Goal: Communication & Community: Connect with others

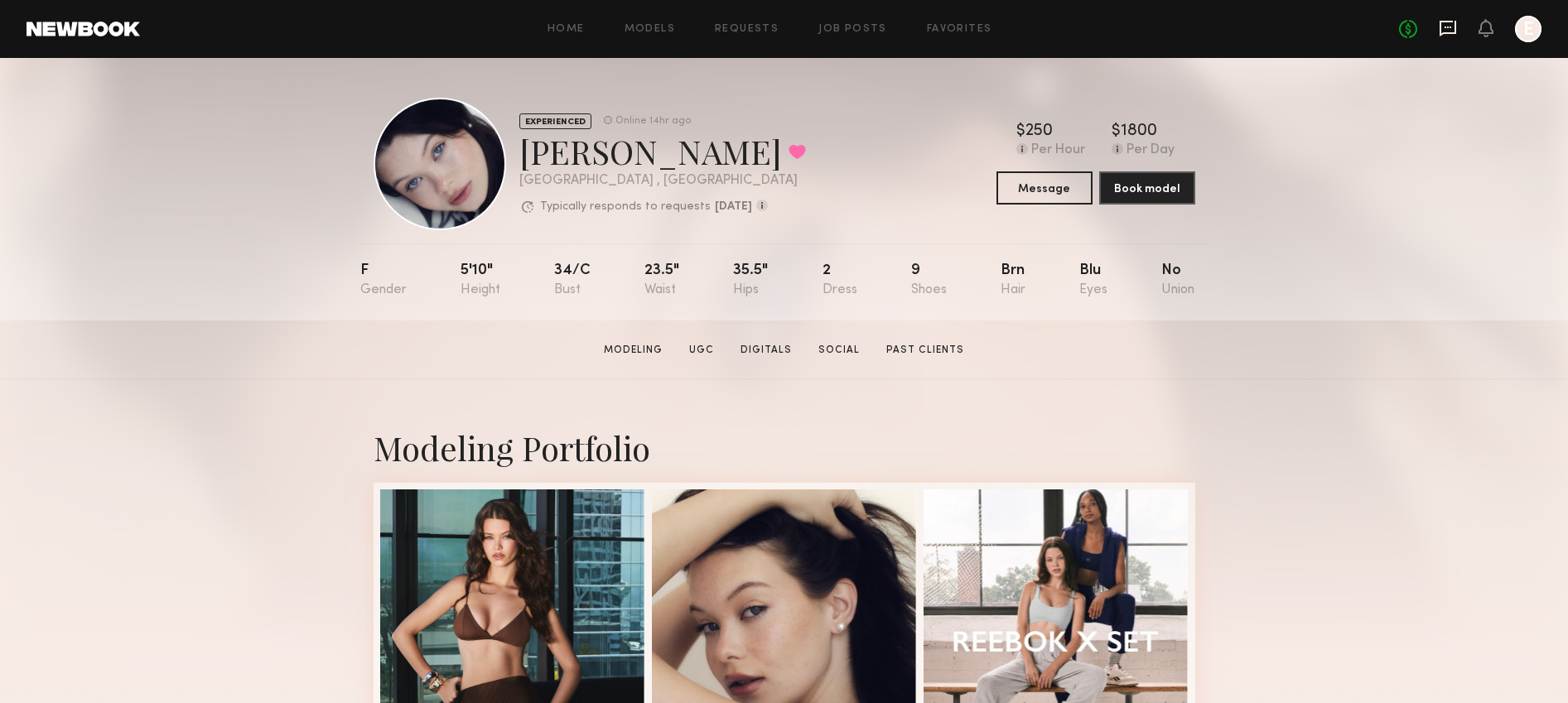
click at [1450, 32] on icon at bounding box center [1447, 29] width 16 height 15
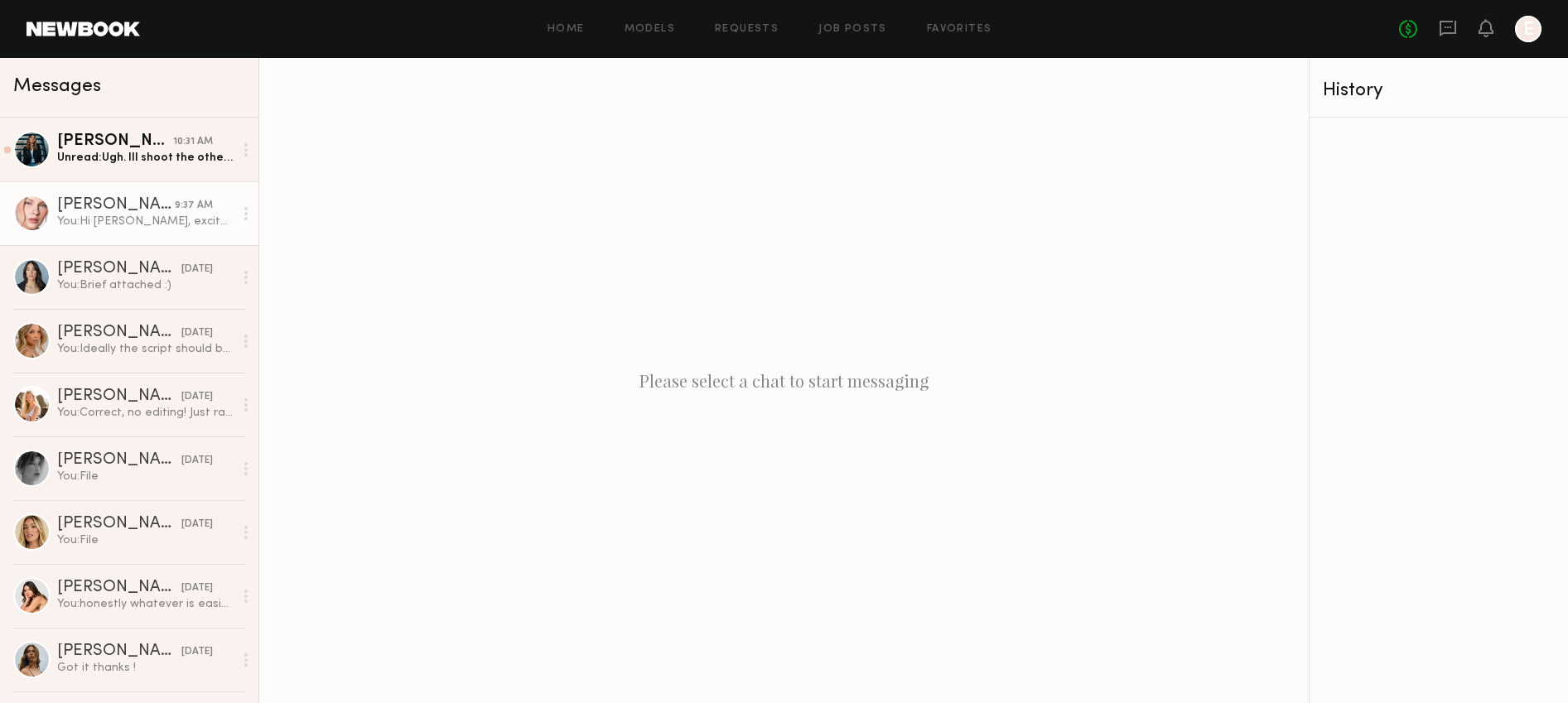
click at [153, 237] on link "[PERSON_NAME] 9:37 AM You: Hi [PERSON_NAME], excited to work together! Can you …" at bounding box center [129, 213] width 259 height 64
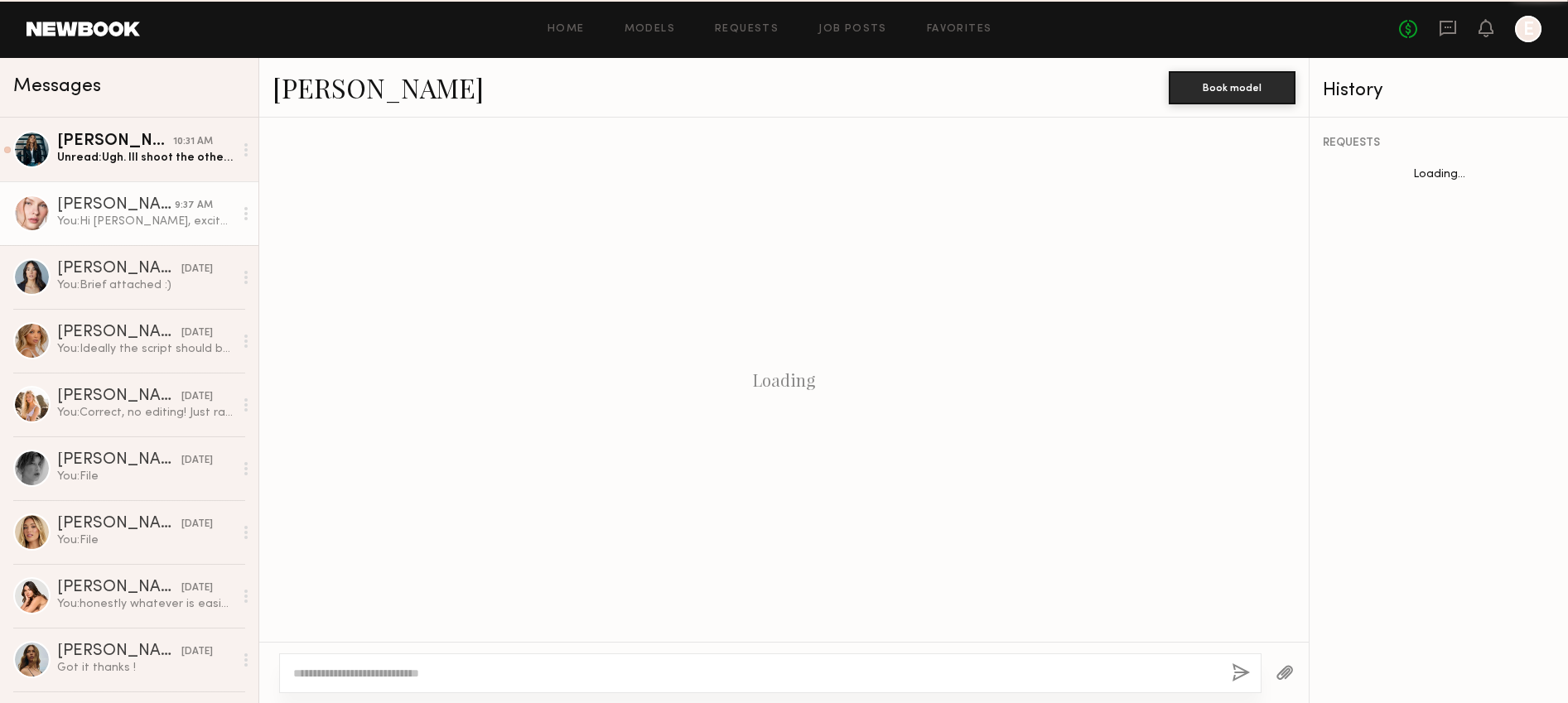
scroll to position [313, 0]
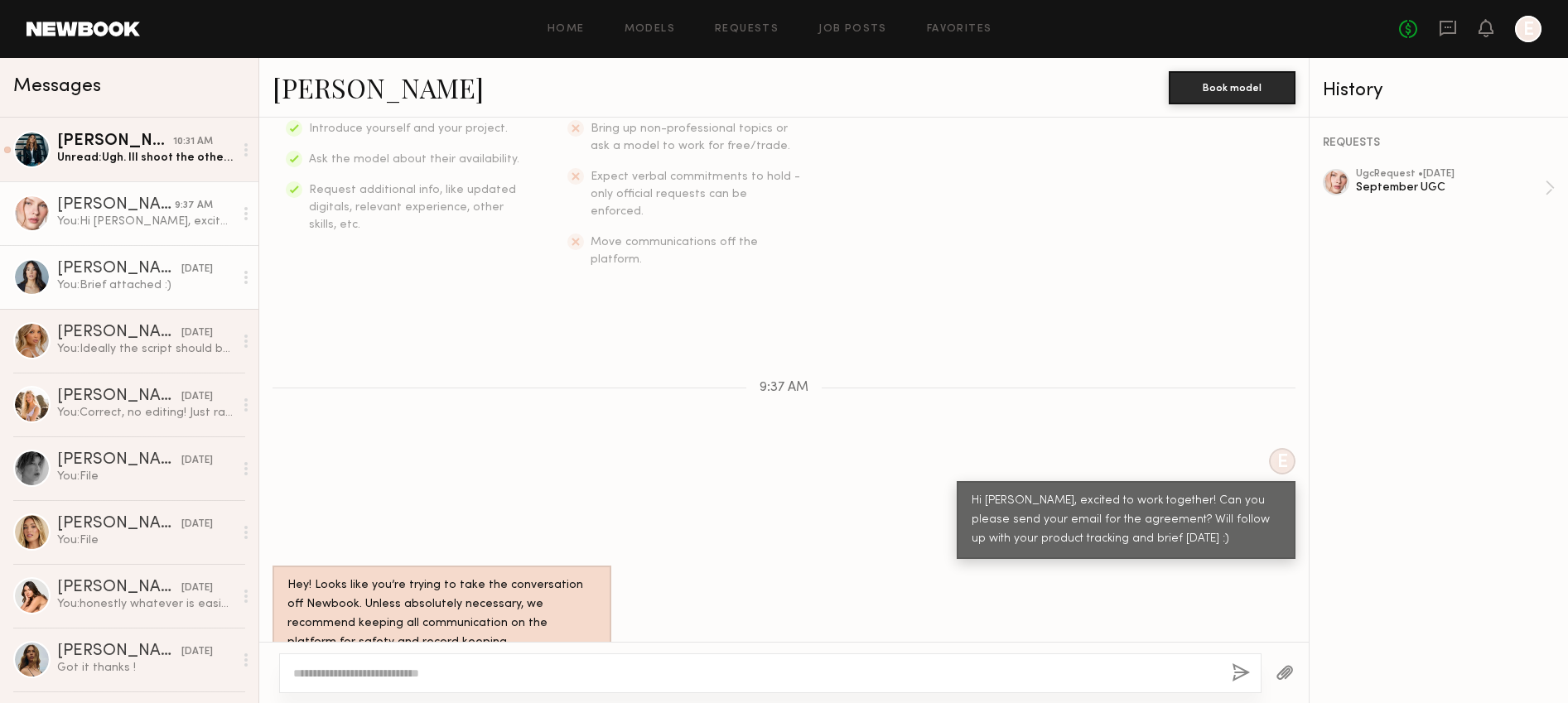
click at [181, 273] on div "[DATE]" at bounding box center [197, 269] width 32 height 15
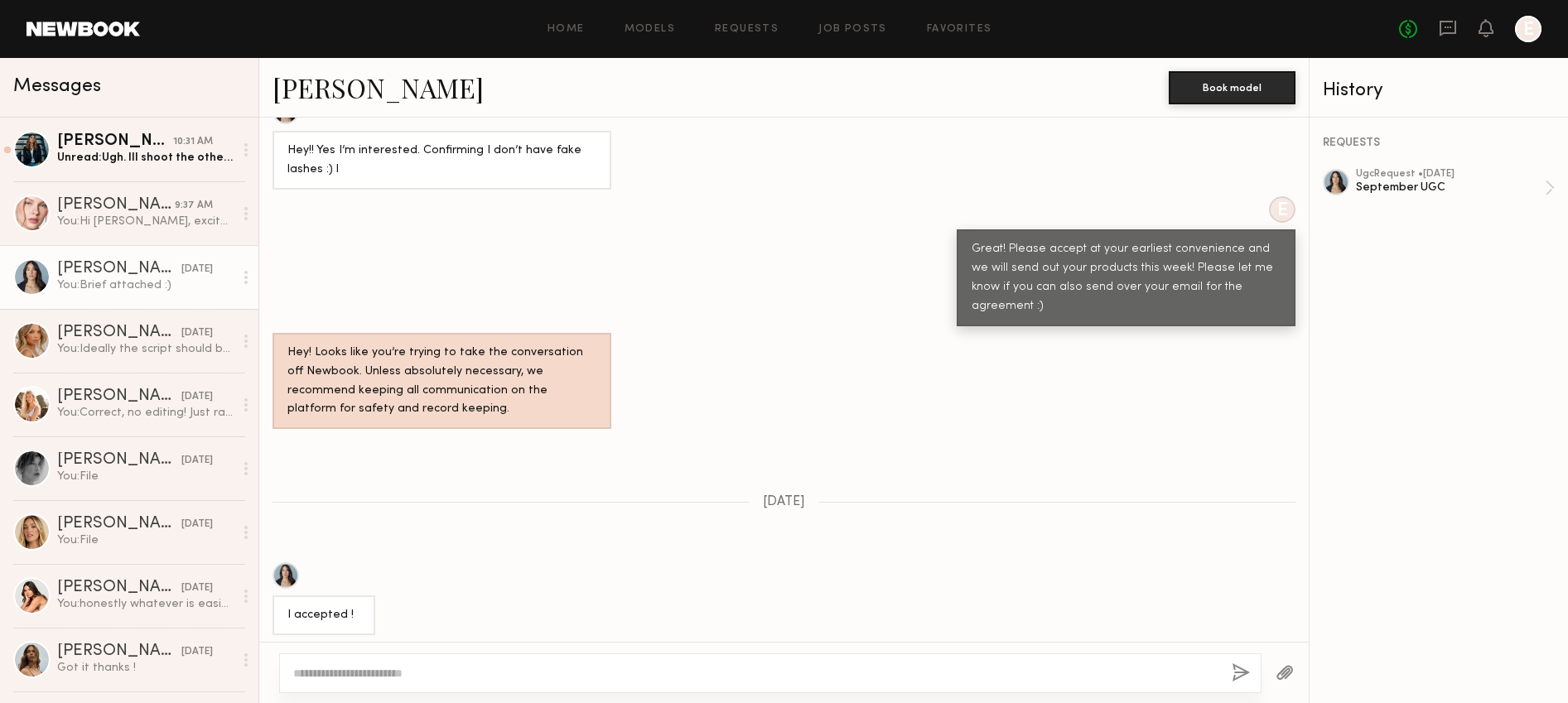
scroll to position [1159, 0]
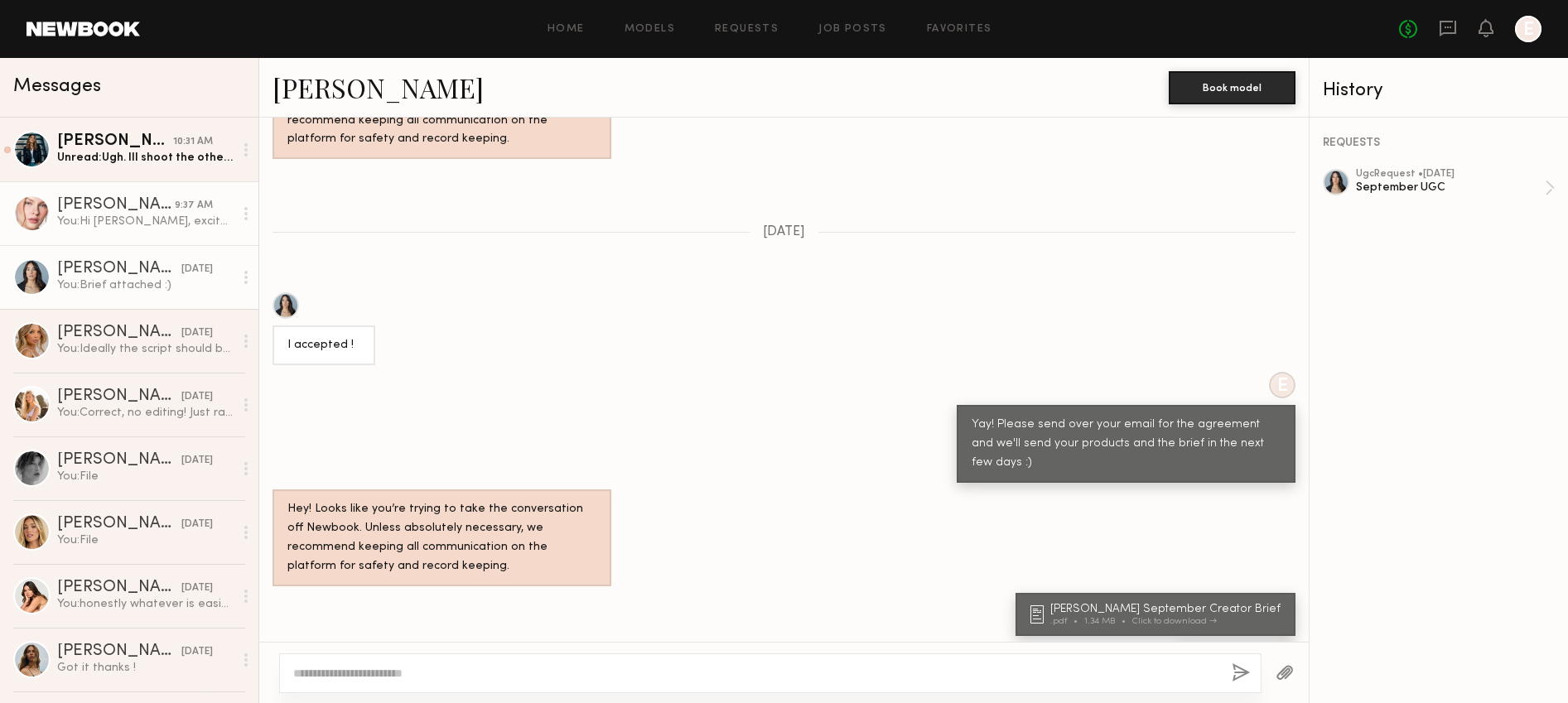
click at [178, 233] on link "[PERSON_NAME] 9:37 AM You: Hi [PERSON_NAME], excited to work together! Can you …" at bounding box center [129, 213] width 259 height 64
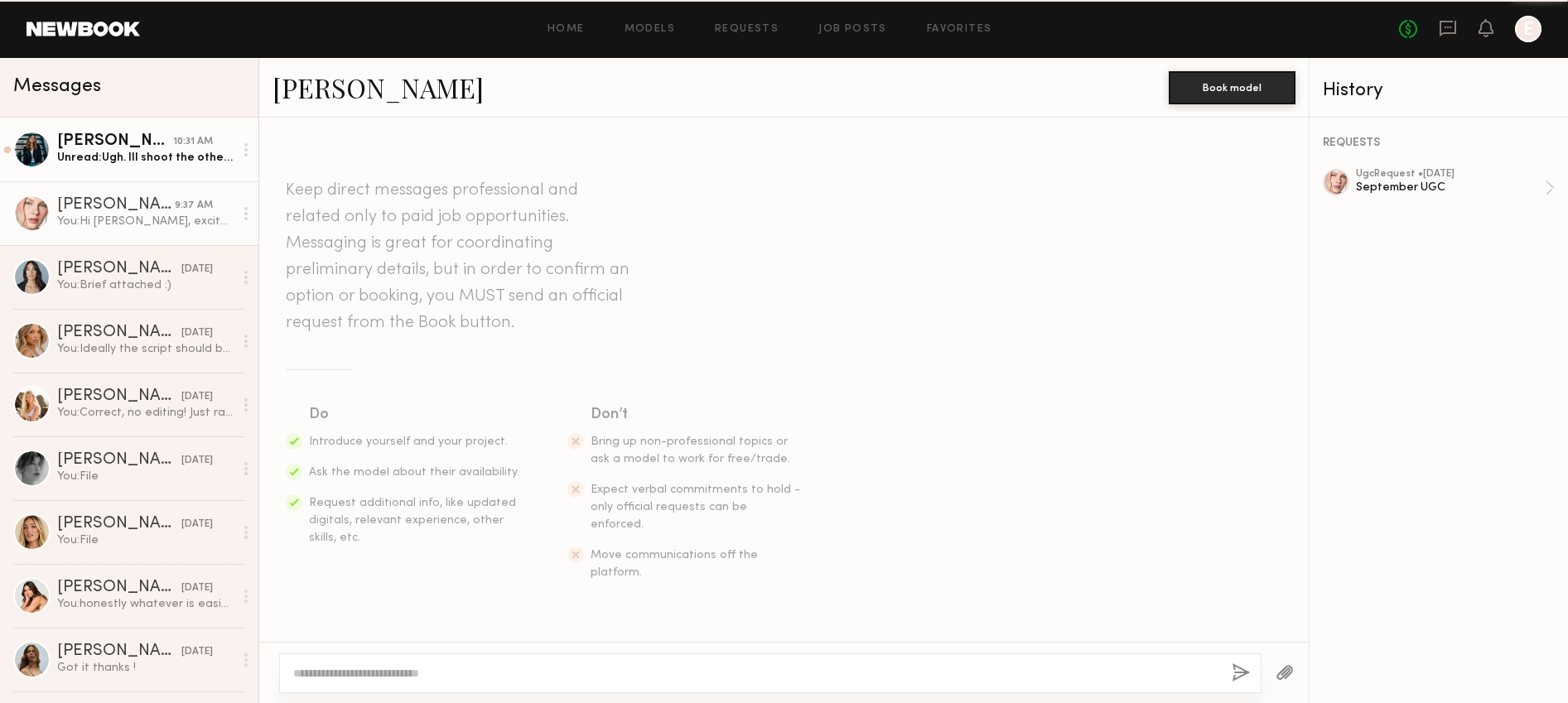
scroll to position [313, 0]
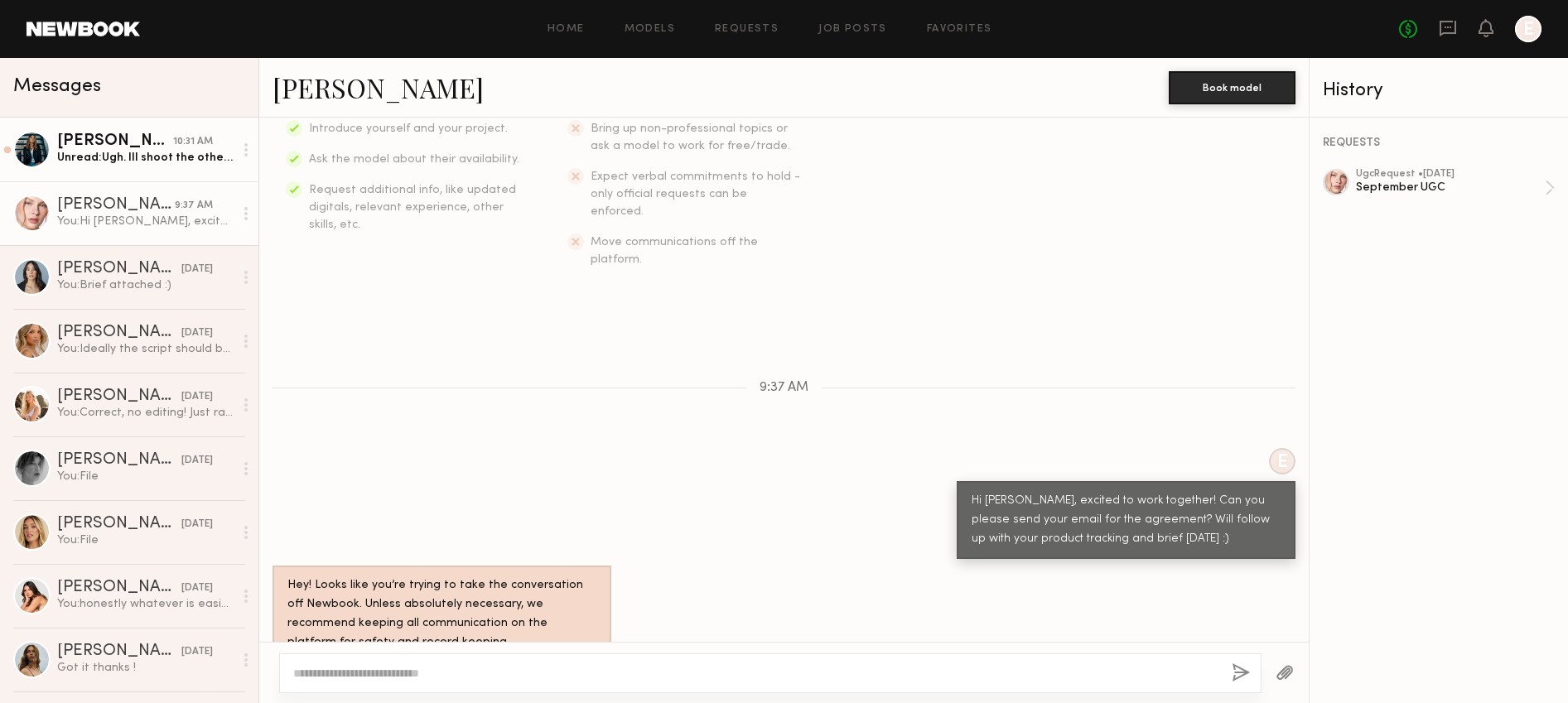
click at [248, 157] on div at bounding box center [246, 150] width 25 height 33
click at [244, 208] on div at bounding box center [246, 213] width 25 height 33
click at [183, 153] on div "Unread: Ugh. Ill shoot the other color but not as nice" at bounding box center [145, 158] width 177 height 15
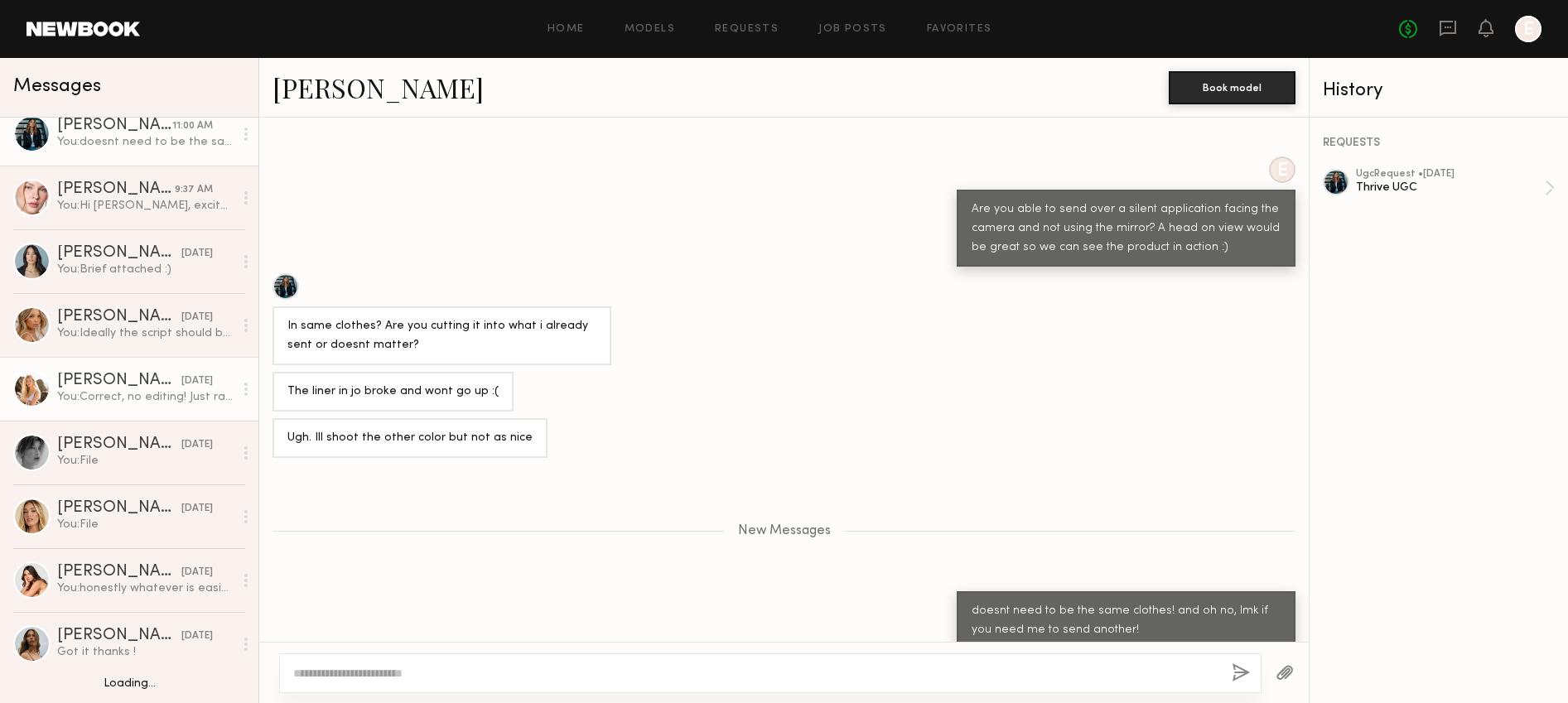
scroll to position [18, 0]
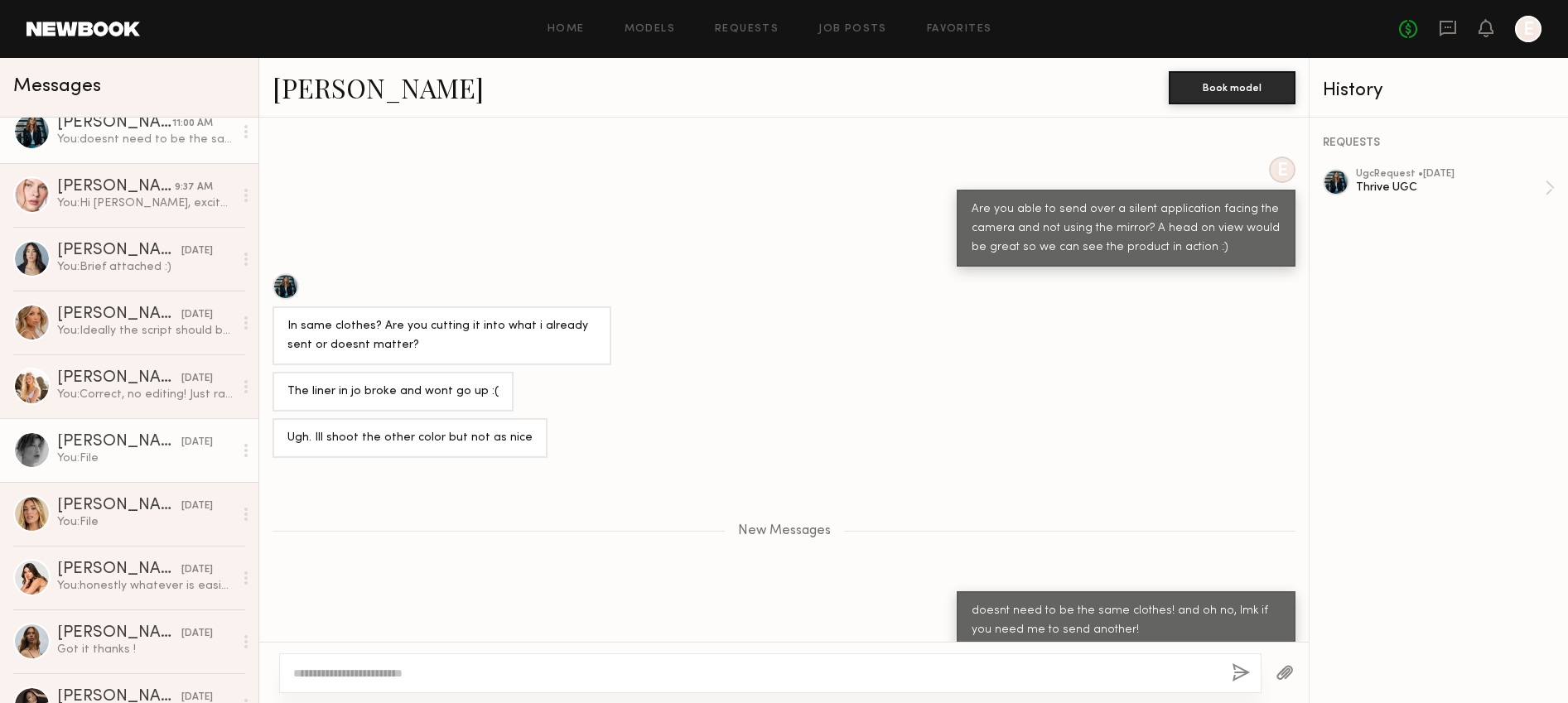
click at [155, 442] on div "[PERSON_NAME]" at bounding box center [119, 441] width 124 height 16
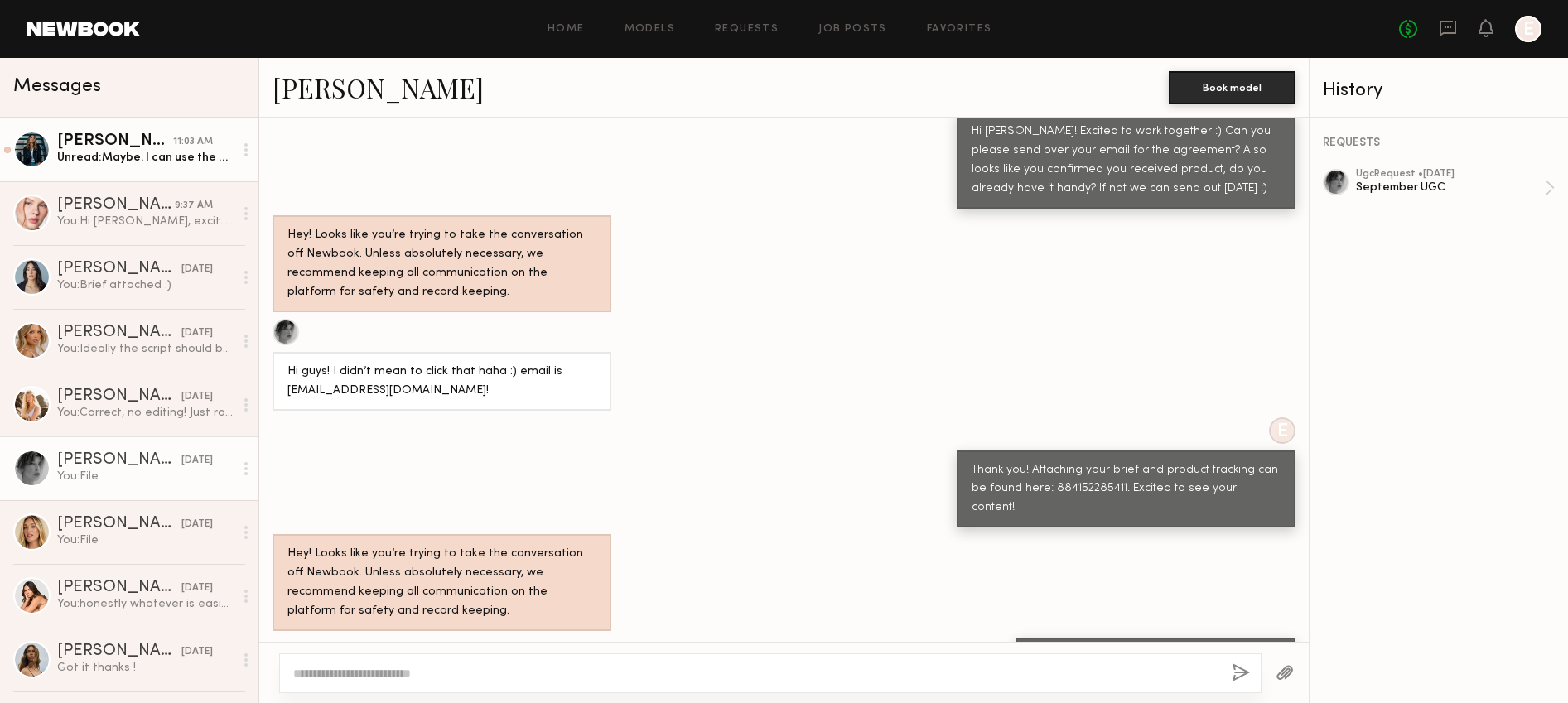
click at [177, 136] on div "11:03 AM" at bounding box center [193, 141] width 40 height 15
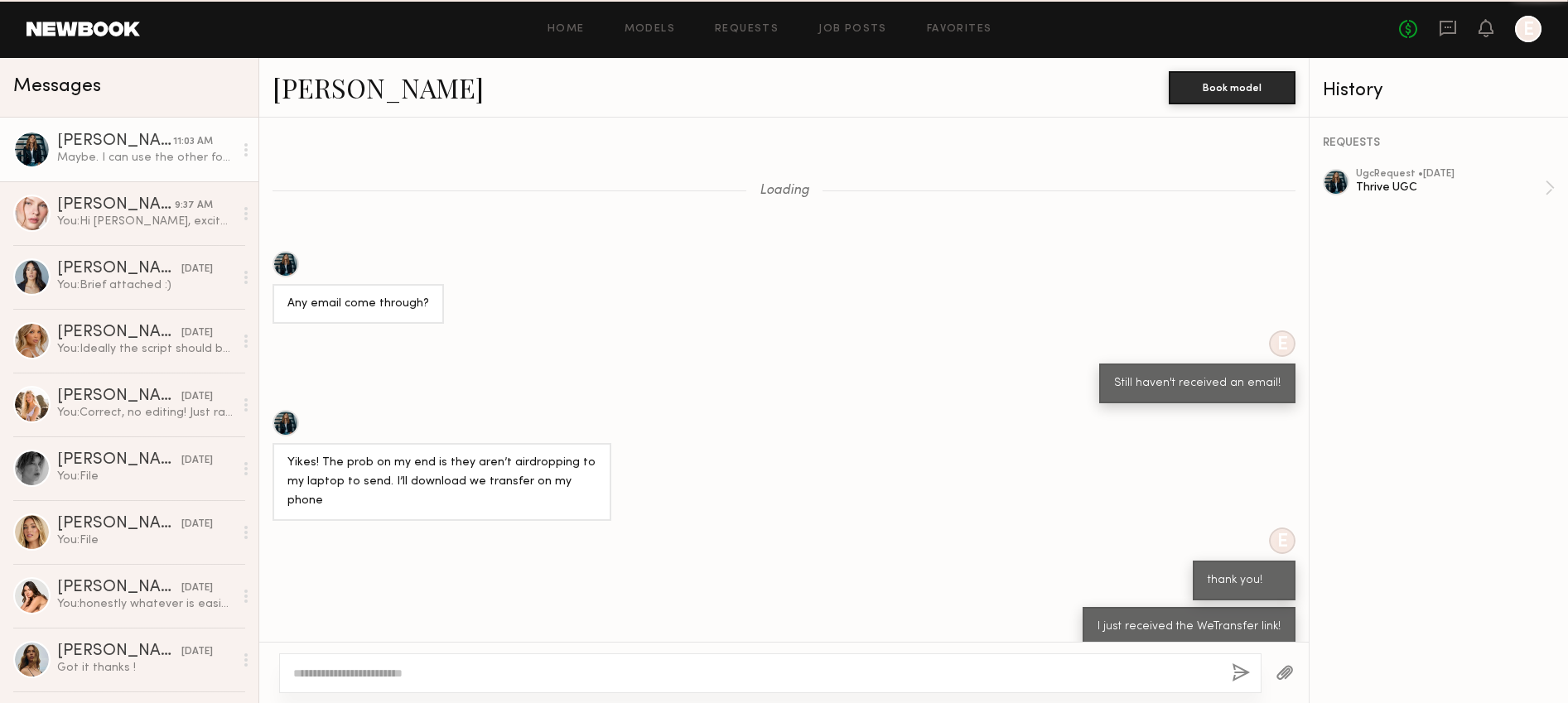
scroll to position [820, 0]
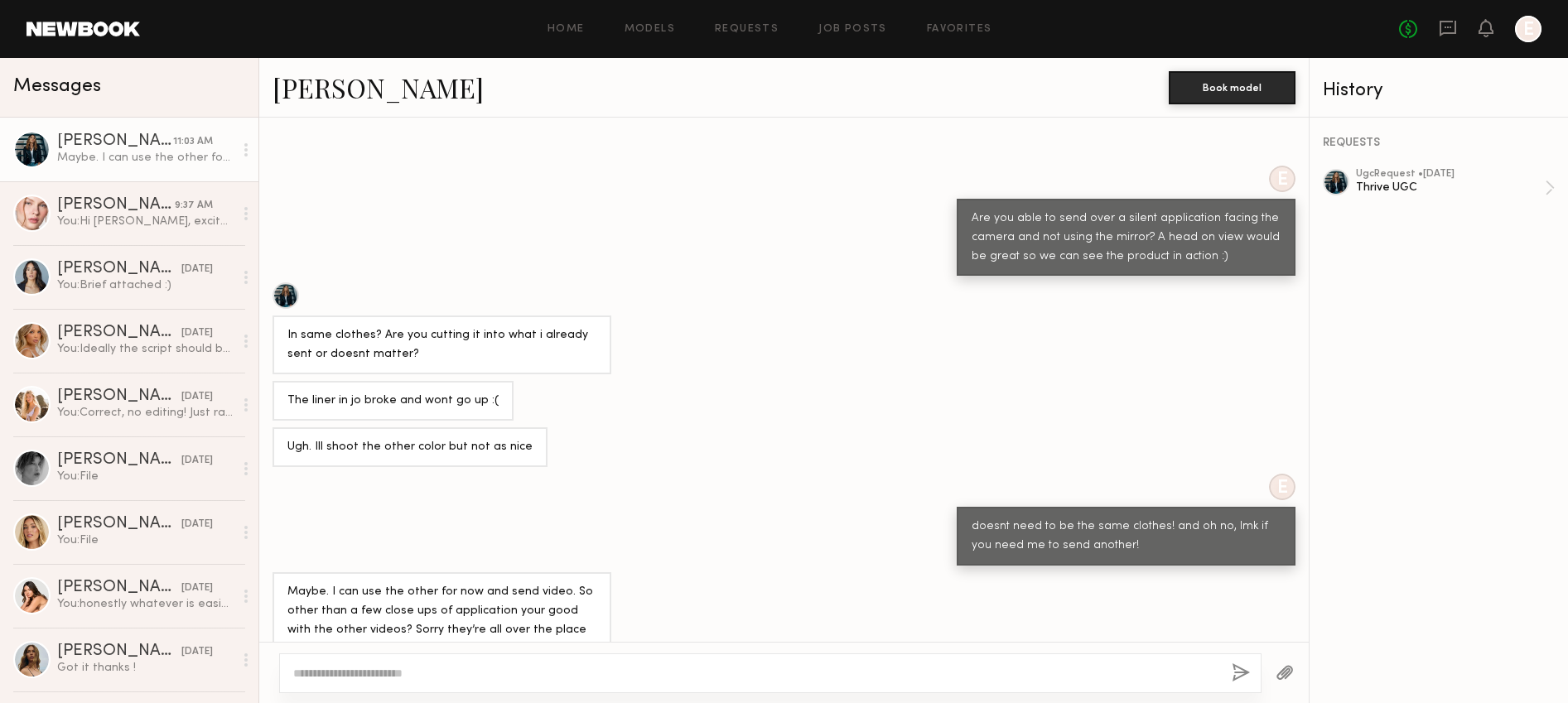
click at [251, 148] on div at bounding box center [246, 150] width 25 height 33
click at [207, 184] on div "Mark unread" at bounding box center [198, 182] width 120 height 37
